Goal: Information Seeking & Learning: Check status

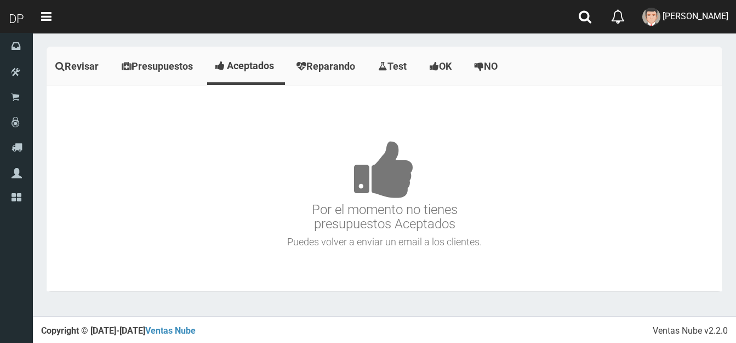
scroll to position [1228, 0]
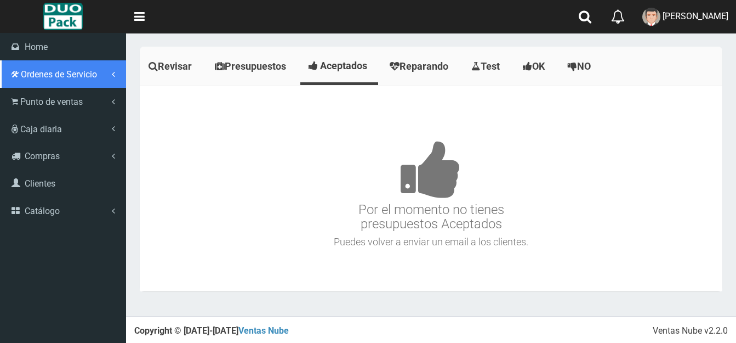
click at [44, 76] on span "Ordenes de Servicio" at bounding box center [59, 74] width 76 height 10
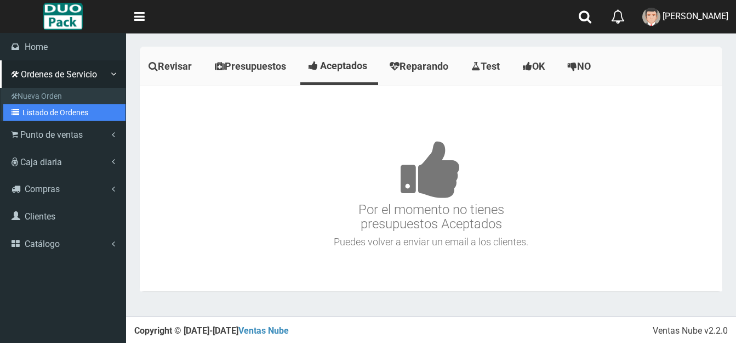
click at [54, 113] on link "Listado de Ordenes" at bounding box center [64, 112] width 122 height 16
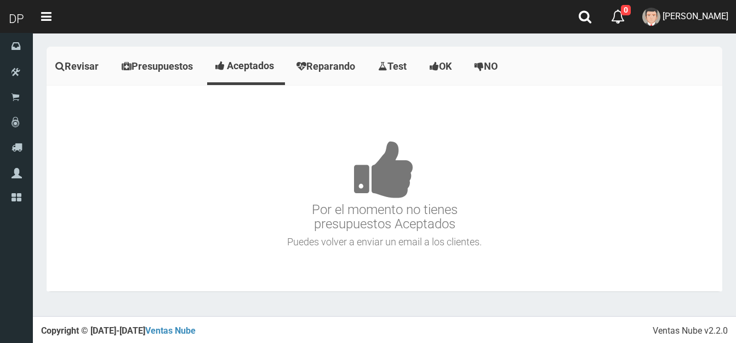
scroll to position [1228, 0]
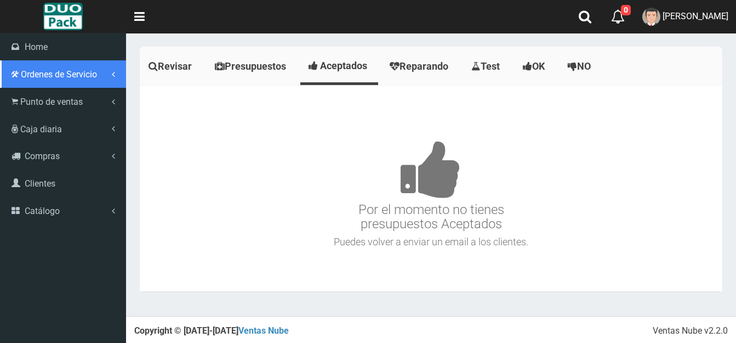
click at [43, 75] on span "Ordenes de Servicio" at bounding box center [59, 74] width 76 height 10
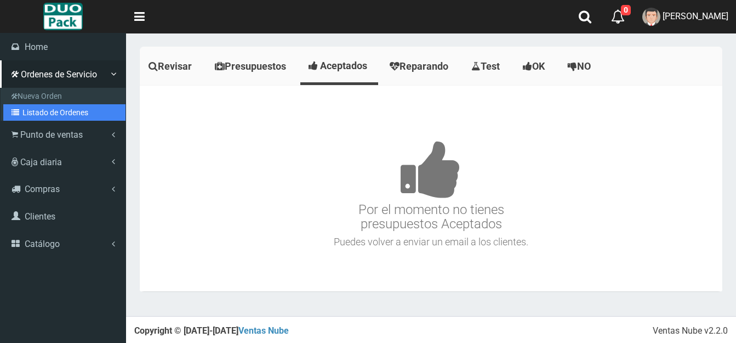
click at [56, 113] on link "Listado de Ordenes" at bounding box center [64, 112] width 122 height 16
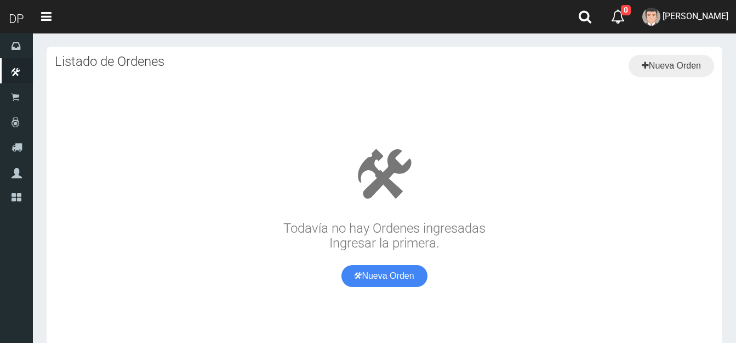
scroll to position [1228, 0]
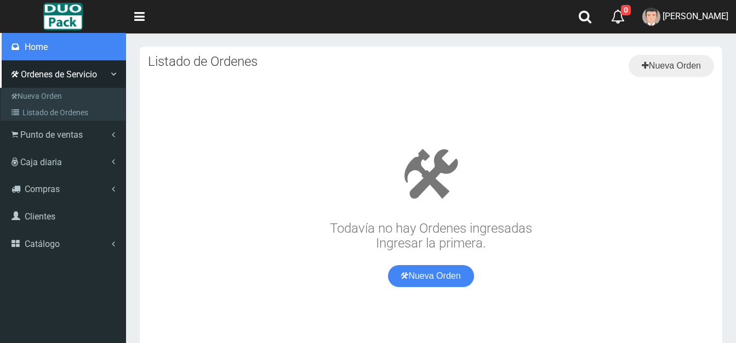
click at [37, 44] on span "Home" at bounding box center [36, 47] width 23 height 10
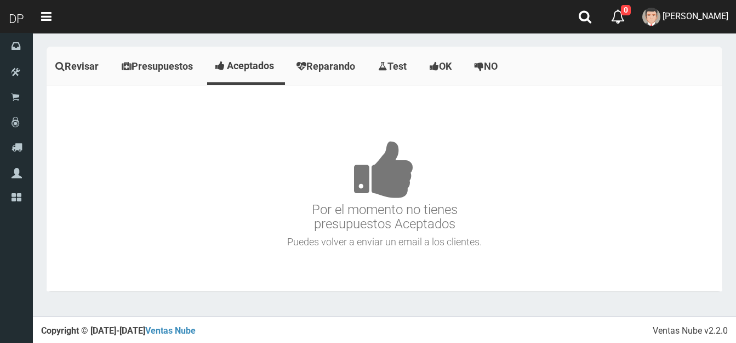
scroll to position [1228, 0]
click at [154, 63] on span "Presupuestos" at bounding box center [162, 66] width 61 height 12
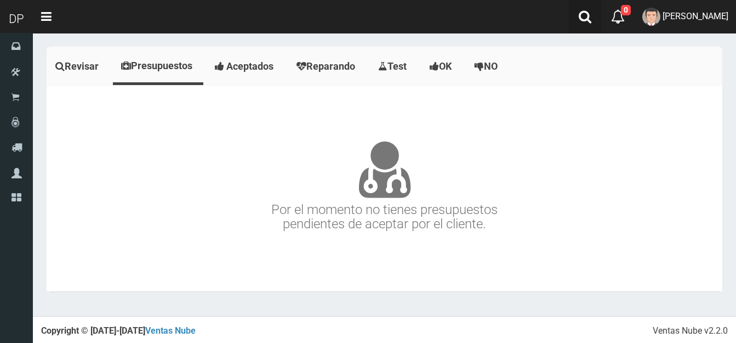
click at [579, 17] on icon at bounding box center [585, 17] width 13 height 14
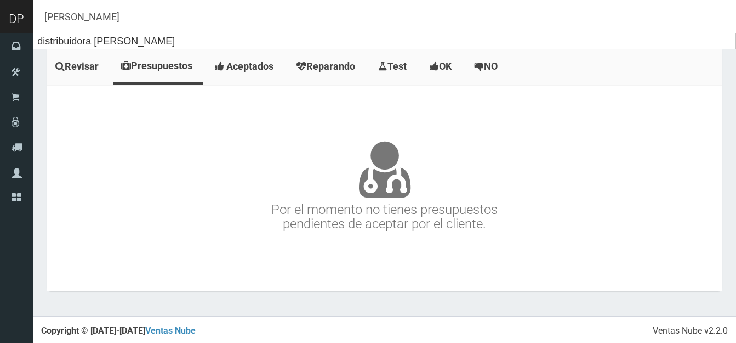
type input "eliana"
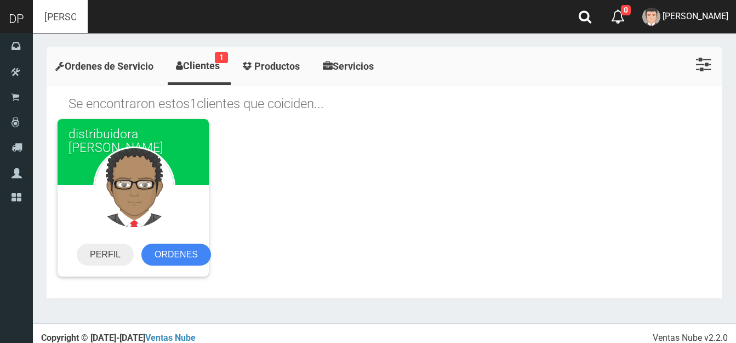
scroll to position [1228, 0]
click at [93, 65] on span "Ordenes de Servicio" at bounding box center [109, 66] width 89 height 12
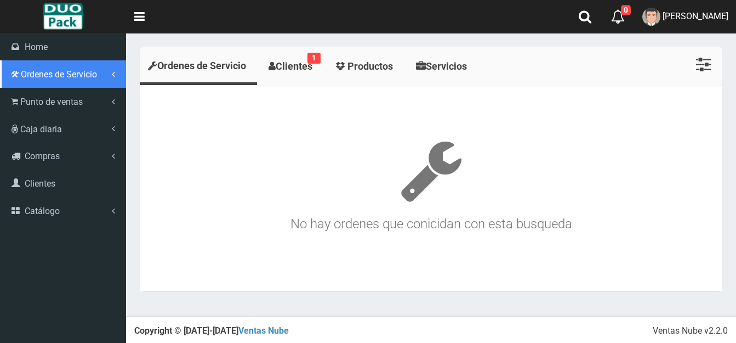
click at [46, 76] on span "Ordenes de Servicio" at bounding box center [59, 74] width 76 height 10
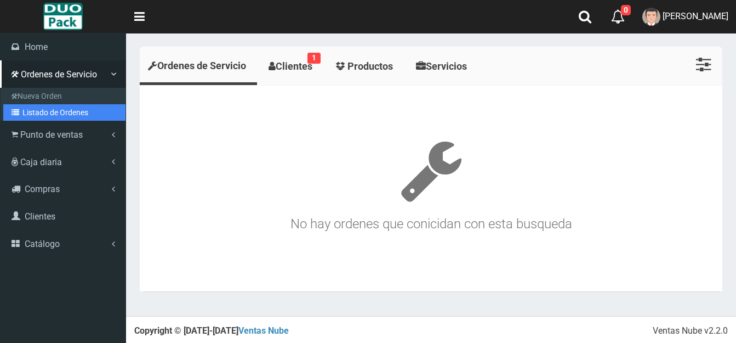
click at [49, 110] on link "Listado de Ordenes" at bounding box center [64, 112] width 122 height 16
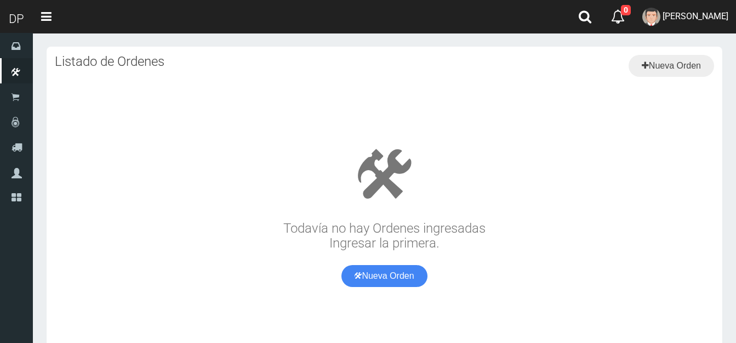
scroll to position [1228, 0]
click at [46, 14] on link "Toggle navigation" at bounding box center [46, 16] width 27 height 33
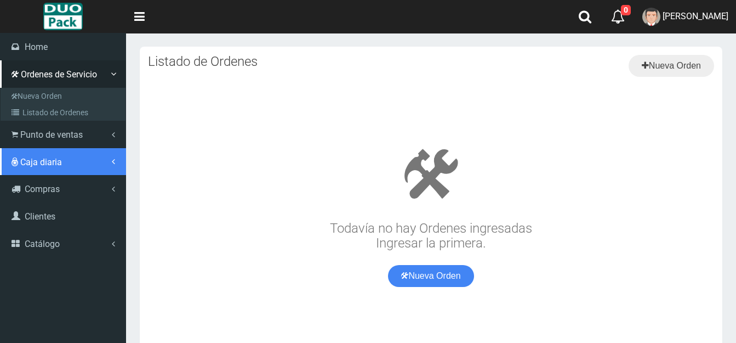
click at [61, 160] on span "Caja diaria" at bounding box center [41, 162] width 42 height 10
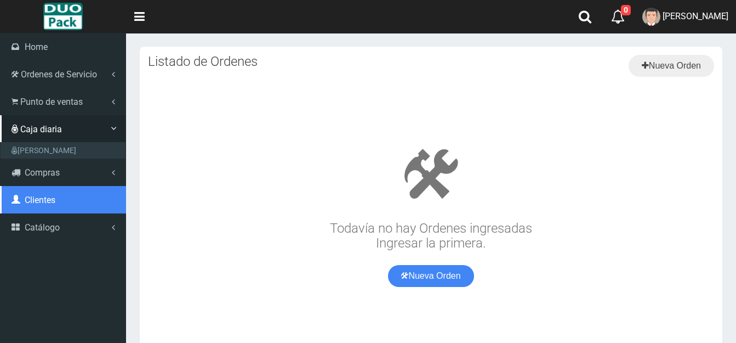
click at [44, 195] on span "Clientes" at bounding box center [40, 200] width 31 height 10
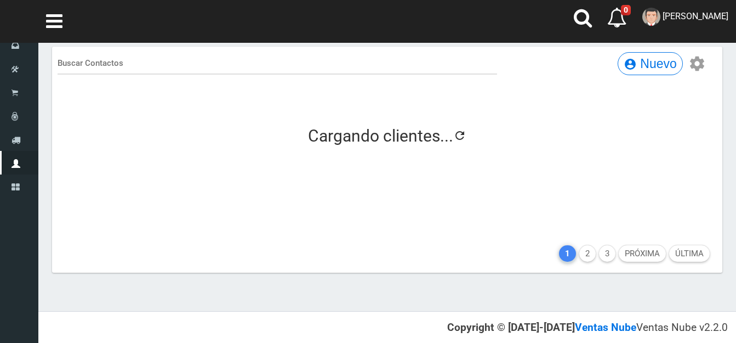
scroll to position [1228, 0]
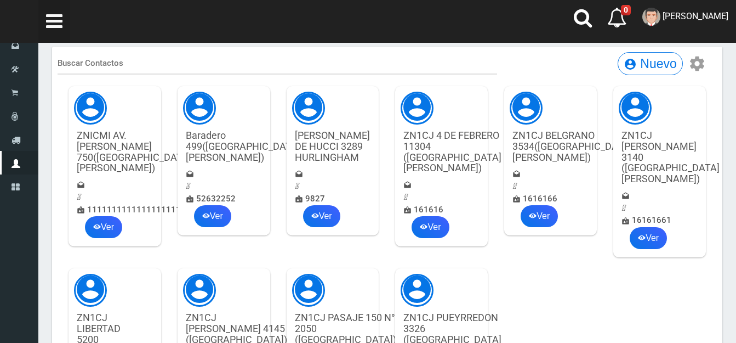
click at [60, 24] on link "Toggle navigation" at bounding box center [54, 21] width 32 height 43
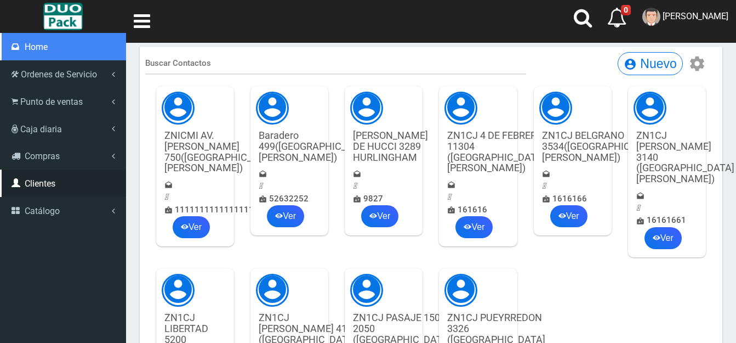
click at [45, 47] on span "Home" at bounding box center [36, 47] width 23 height 10
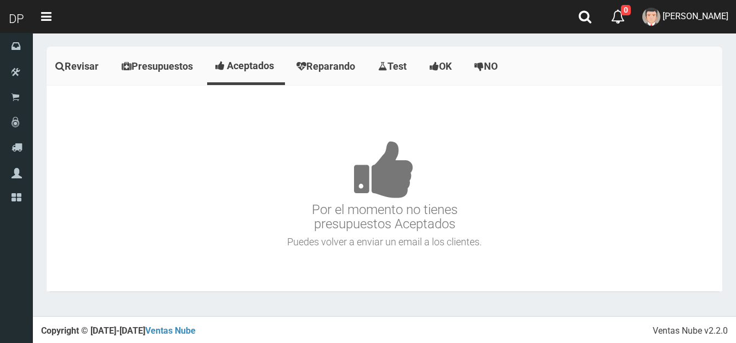
scroll to position [1228, 0]
click at [579, 20] on icon at bounding box center [585, 17] width 13 height 14
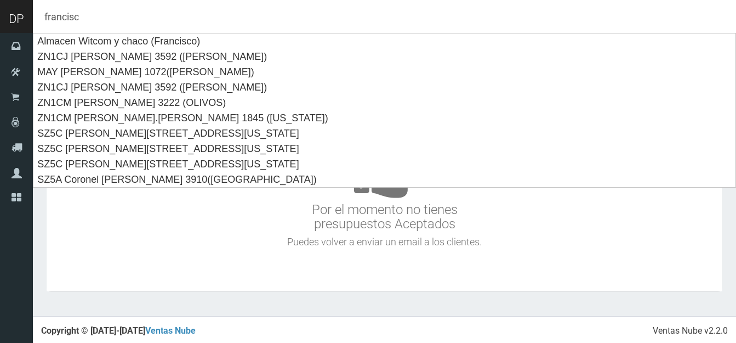
type input "[PERSON_NAME]"
click at [143, 15] on input "[PERSON_NAME]" at bounding box center [384, 16] width 703 height 33
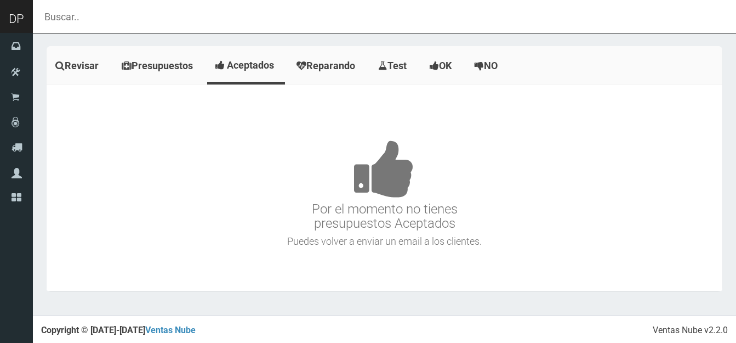
scroll to position [0, 0]
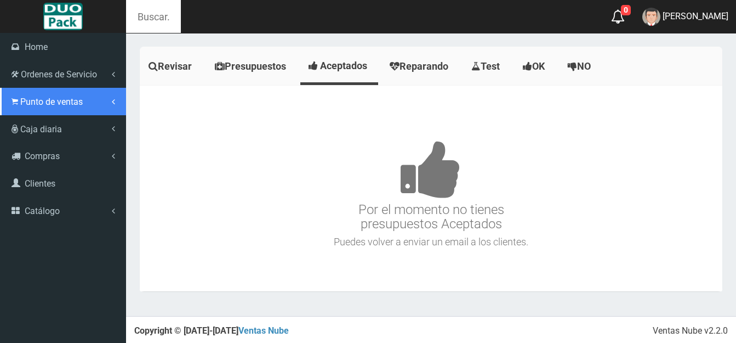
click at [50, 101] on span "Punto de ventas" at bounding box center [51, 101] width 63 height 10
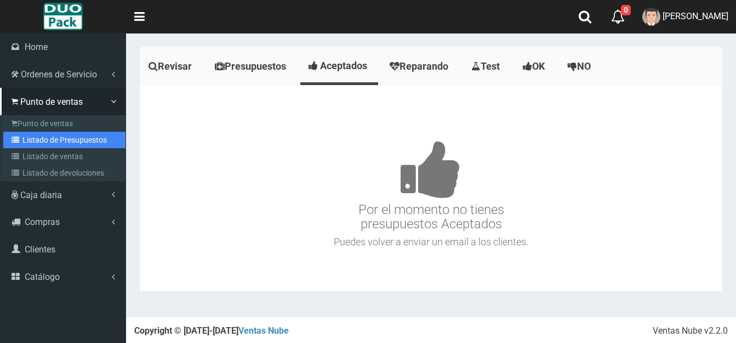
click at [60, 139] on link "Listado de Presupuestos" at bounding box center [64, 140] width 122 height 16
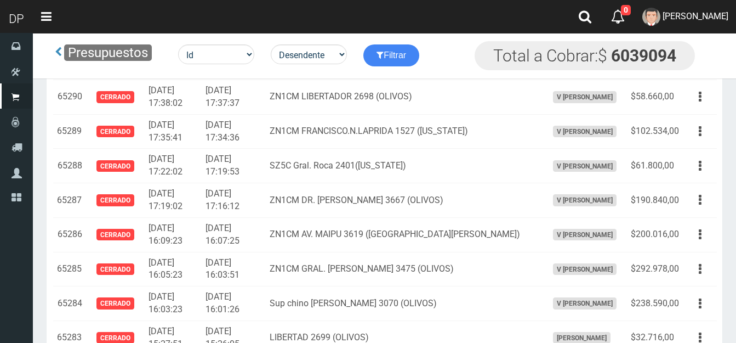
scroll to position [2357, 0]
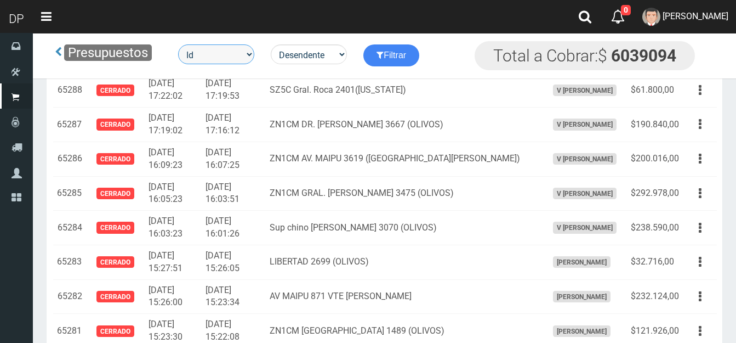
click at [253, 55] on select "Id Facturado Valor vencimiento vendedor cliente" at bounding box center [216, 54] width 76 height 20
select select "usuarios_id"
click at [179, 44] on select "Id Facturado Valor vencimiento vendedor cliente" at bounding box center [216, 54] width 76 height 20
click at [342, 53] on select "Desendente Ascendente" at bounding box center [309, 54] width 76 height 20
click at [273, 44] on select "Desendente Ascendente" at bounding box center [309, 54] width 76 height 20
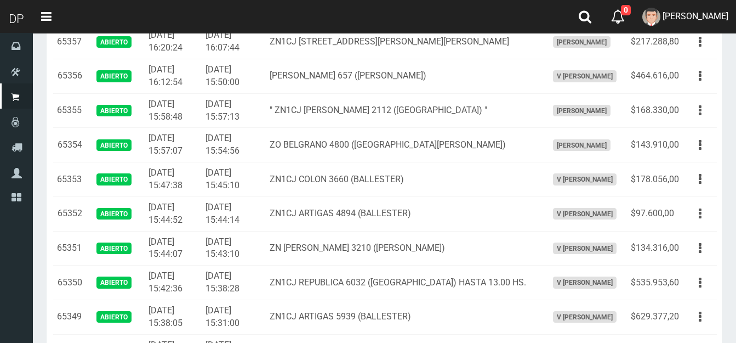
scroll to position [0, 0]
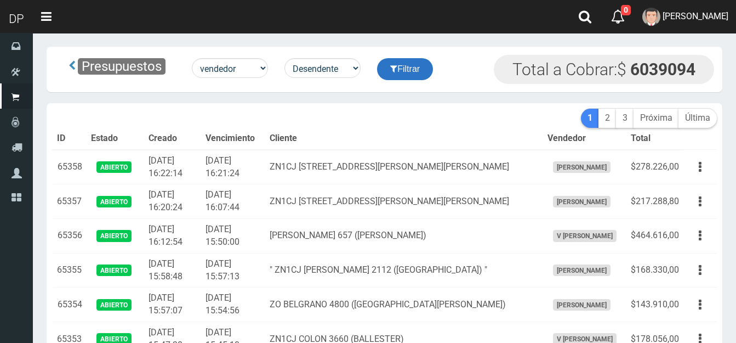
click at [424, 72] on button "Filtrar" at bounding box center [405, 69] width 56 height 22
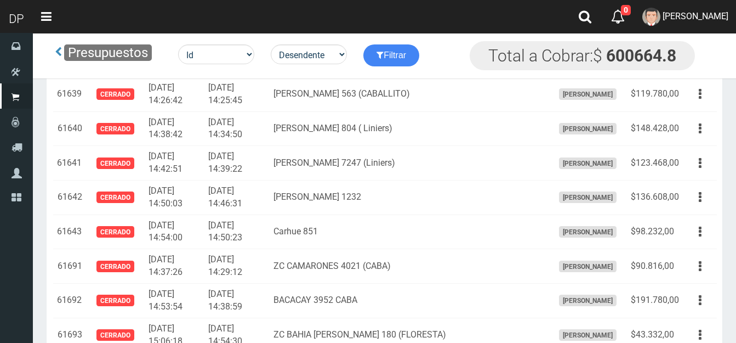
scroll to position [5263, 0]
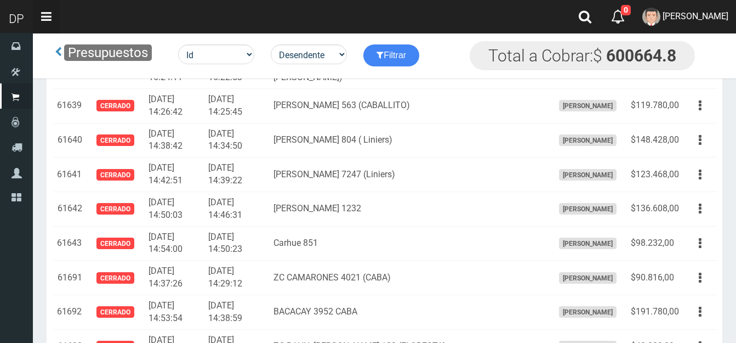
click at [46, 13] on link "Toggle navigation" at bounding box center [46, 16] width 27 height 33
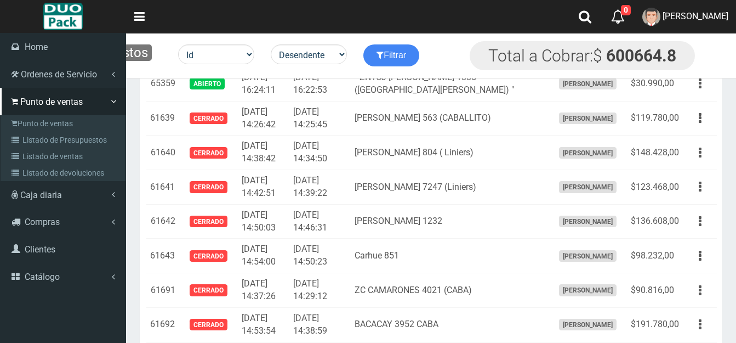
click at [164, 15] on nav "Toggle navigation 0 0 Eliminar FEDERICO MADRID Mensajes Ordenes Servicio Mi Cue…" at bounding box center [431, 16] width 610 height 33
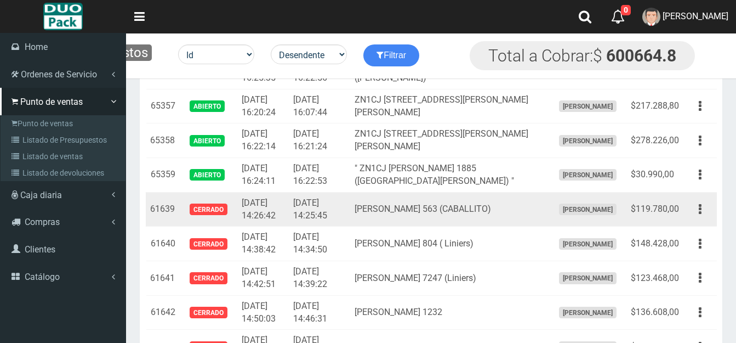
scroll to position [5154, 0]
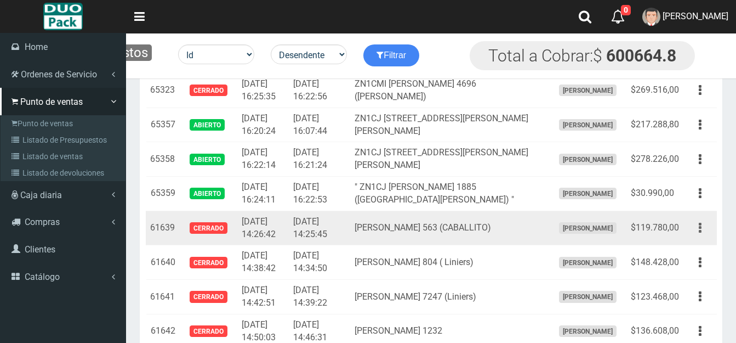
click at [698, 218] on button "button" at bounding box center [700, 227] width 25 height 19
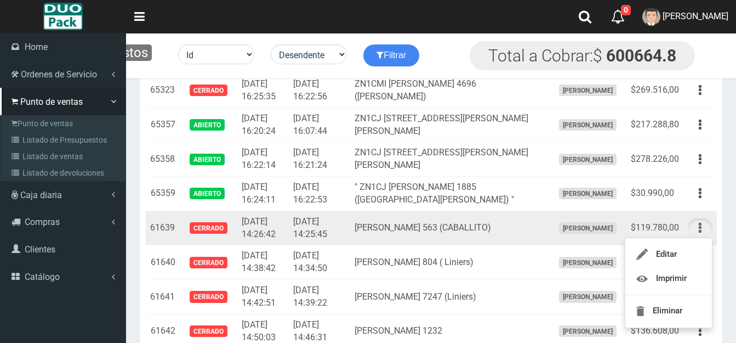
click at [696, 218] on button "button" at bounding box center [700, 227] width 25 height 19
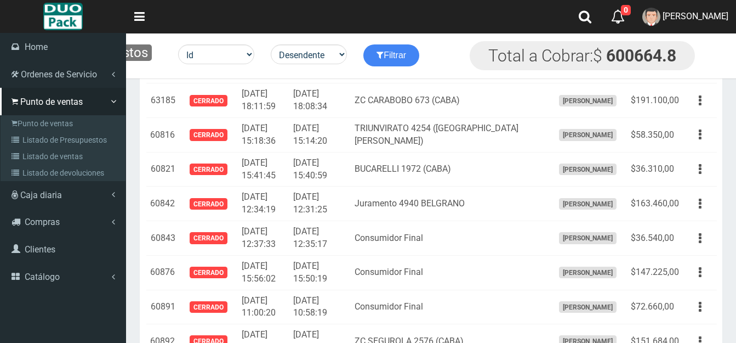
scroll to position [8526, 0]
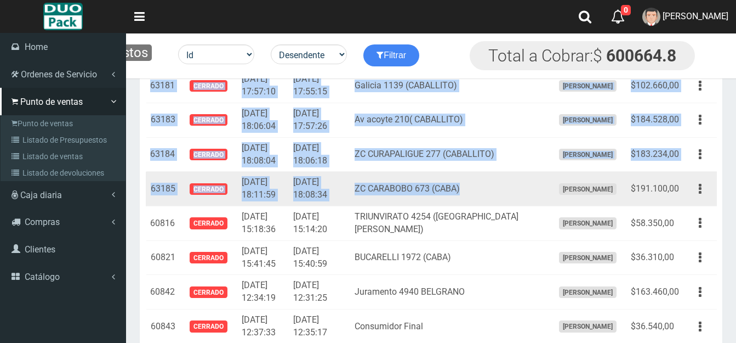
drag, startPoint x: 374, startPoint y: 196, endPoint x: 495, endPoint y: 180, distance: 121.7
type textarea "Lisandro la torre 804 ( Liniers) ELIANA AYRALA $148.428,00 61641 CERRADO 2025-0…"
click at [496, 181] on tbody "64379 Cerrado 2025-07-17 12:52:45 2025-07-17 12:50:30 " ZN1CJ SAENZ PEÑA 2746 (…" at bounding box center [431, 165] width 571 height 17197
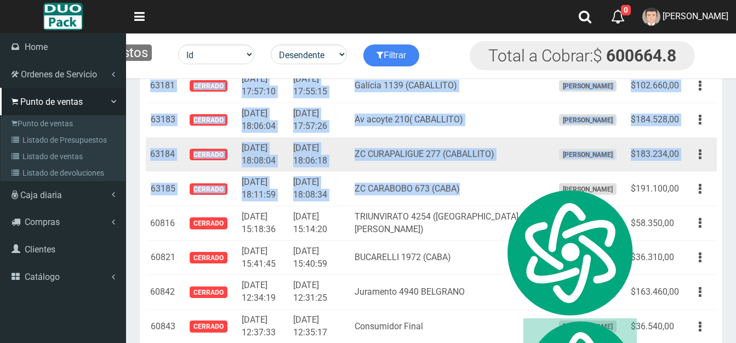
copy tbody "Lisandro la torre 804 ( Liniers) Eliana Ayrala $148.428,00 Editar Imprimir Elim…"
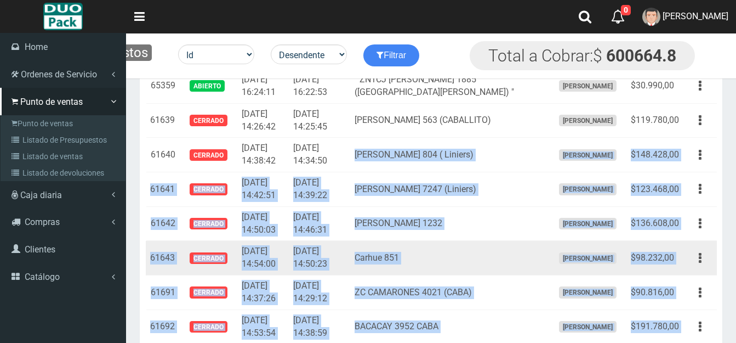
scroll to position [5237, 0]
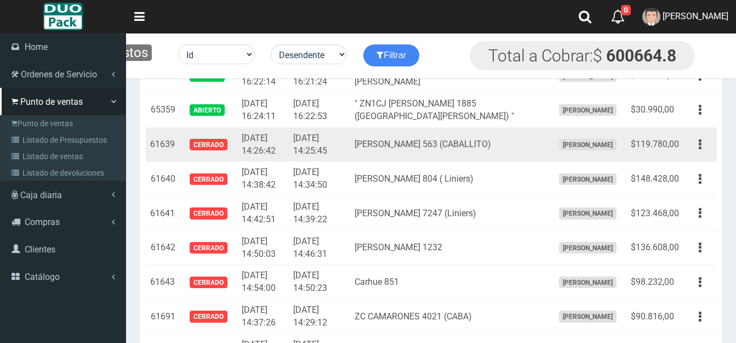
click at [379, 127] on td "ZC HIDALGO 563 (CABALLITO)" at bounding box center [449, 144] width 198 height 35
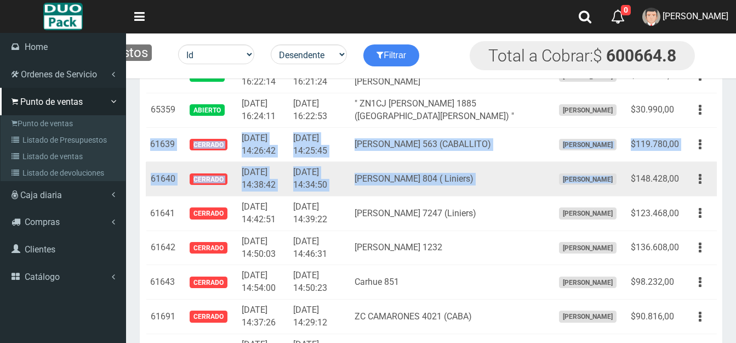
drag, startPoint x: 149, startPoint y: 129, endPoint x: 615, endPoint y: 169, distance: 467.7
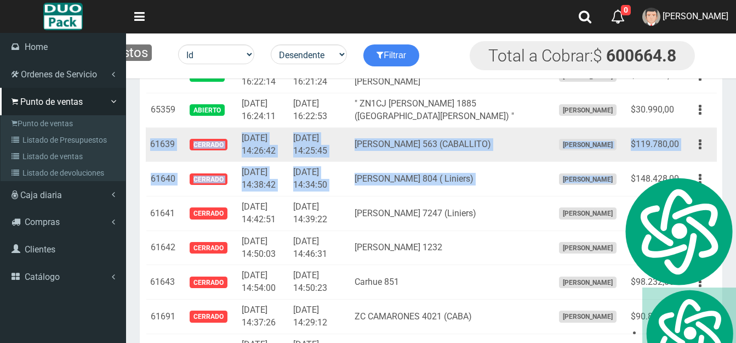
copy tbody "61639 Cerrado 2025-05-02 14:26:42 2025-05-02 14:25:45 ZC HIDALGO 563 (CABALLITO…"
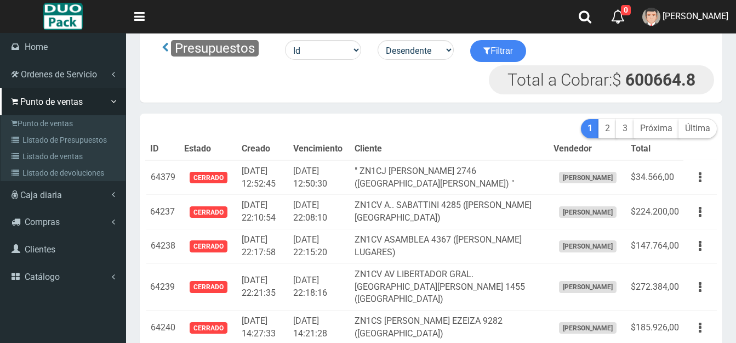
scroll to position [0, 0]
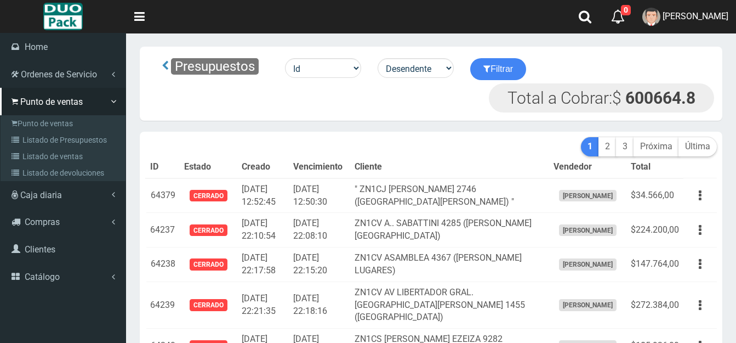
click at [163, 65] on icon at bounding box center [165, 66] width 7 height 10
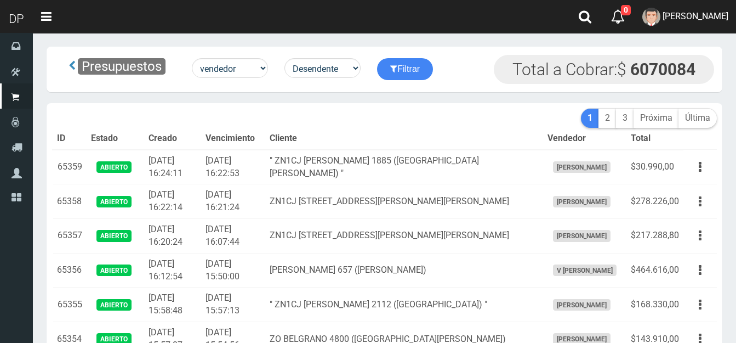
select select "usuarios_id"
